Goal: Task Accomplishment & Management: Manage account settings

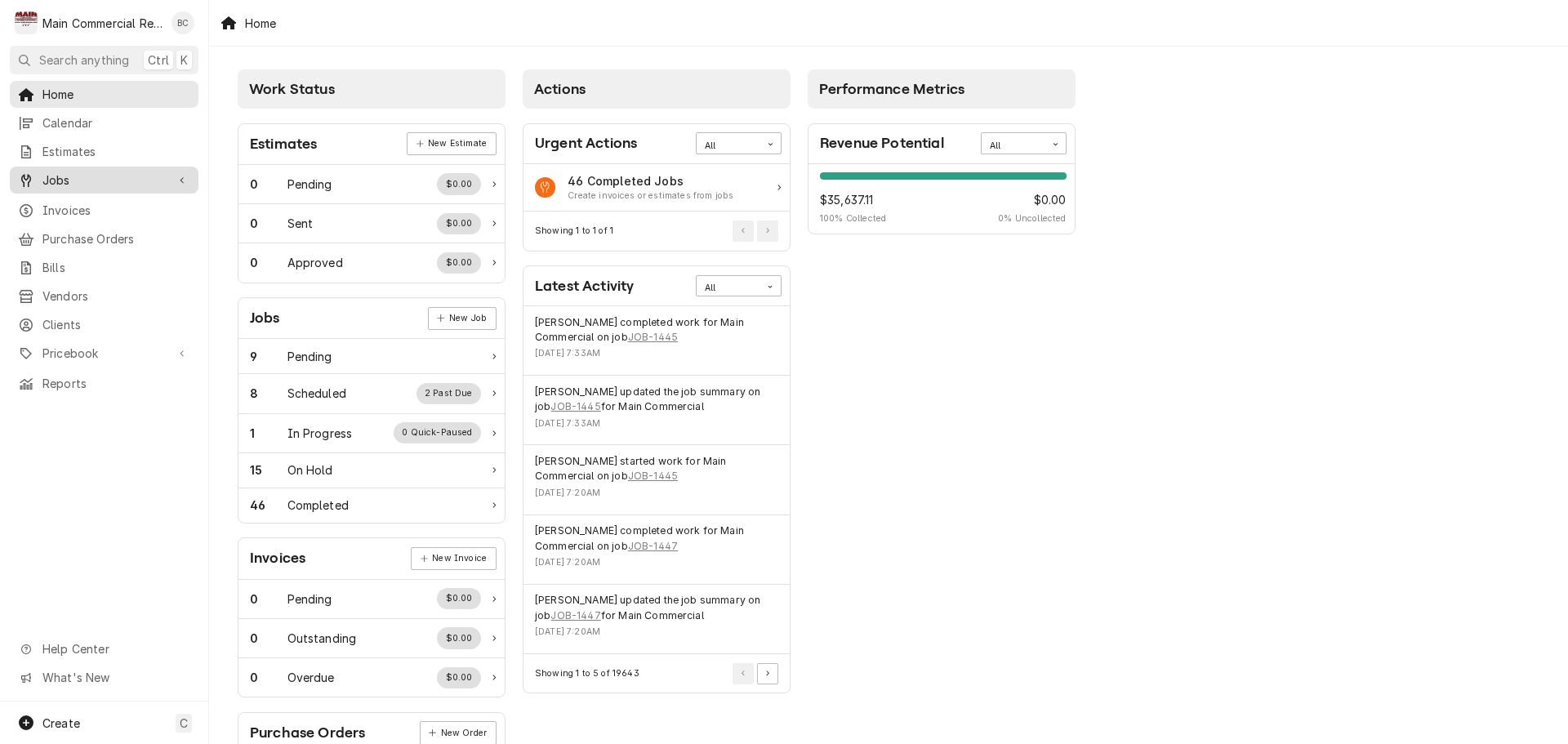
click at [60, 182] on span "Jobs" at bounding box center [104, 180] width 124 height 17
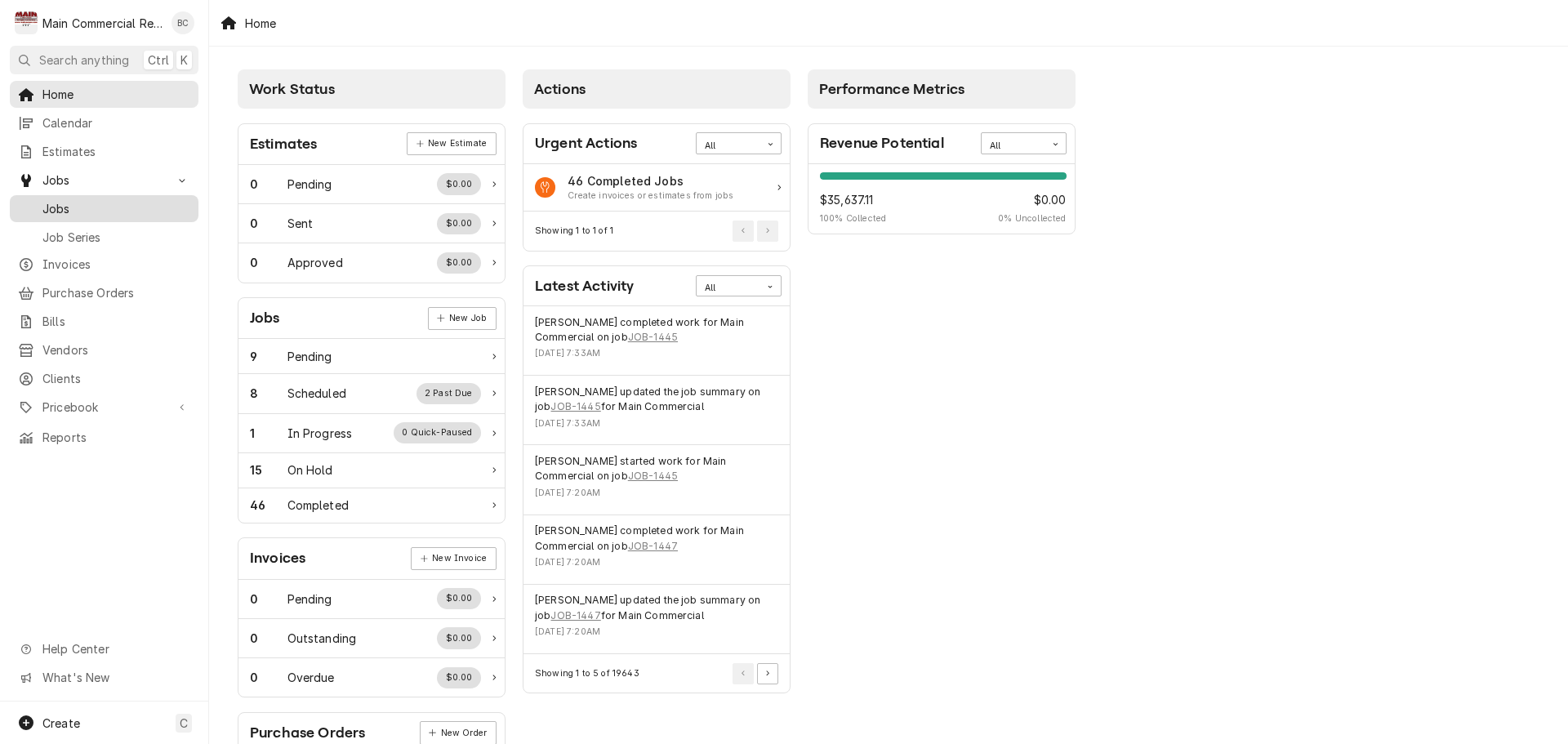
click at [82, 212] on div "Jobs" at bounding box center [104, 208] width 182 height 20
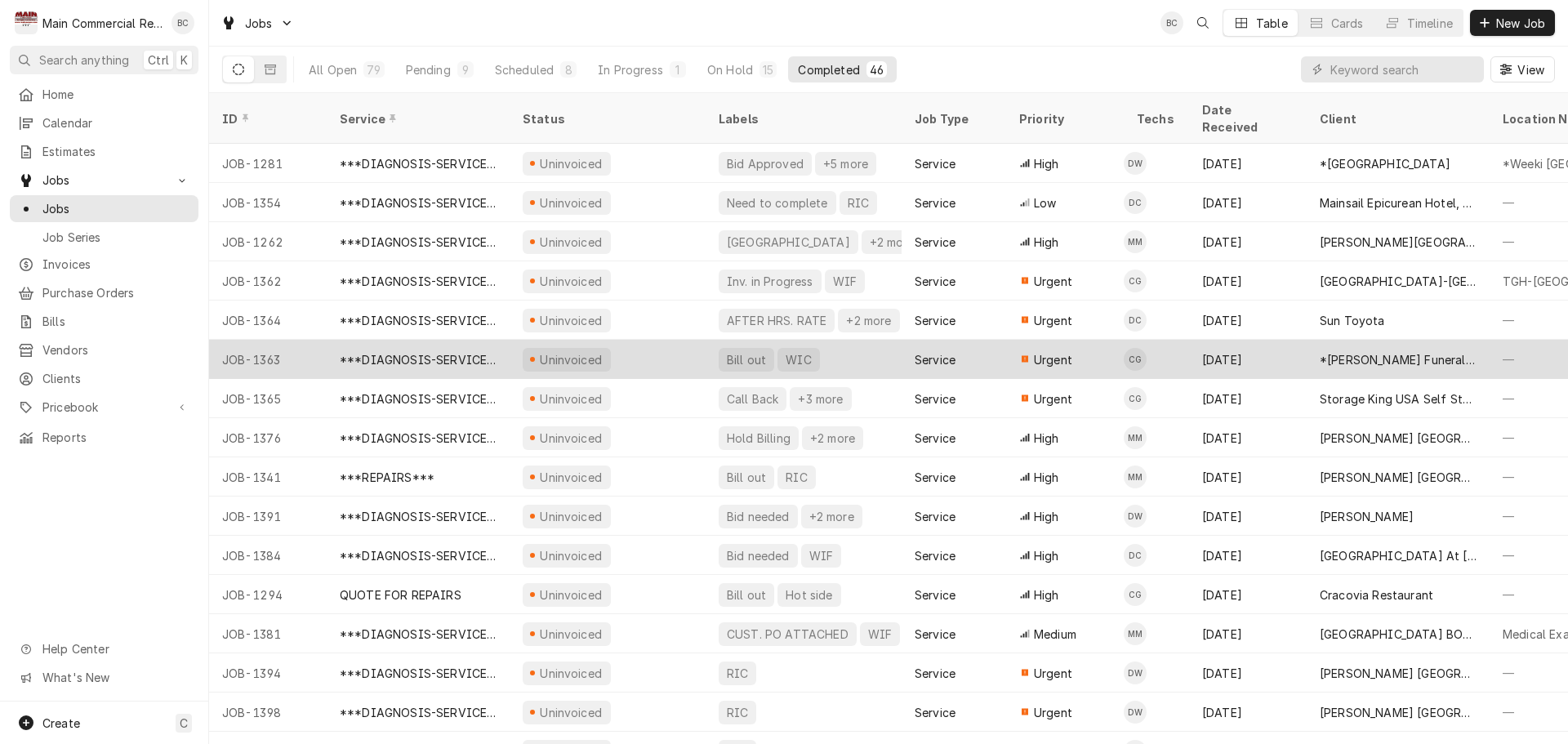
click at [746, 352] on div "Bill out" at bounding box center [747, 360] width 43 height 17
